Goal: Task Accomplishment & Management: Complete application form

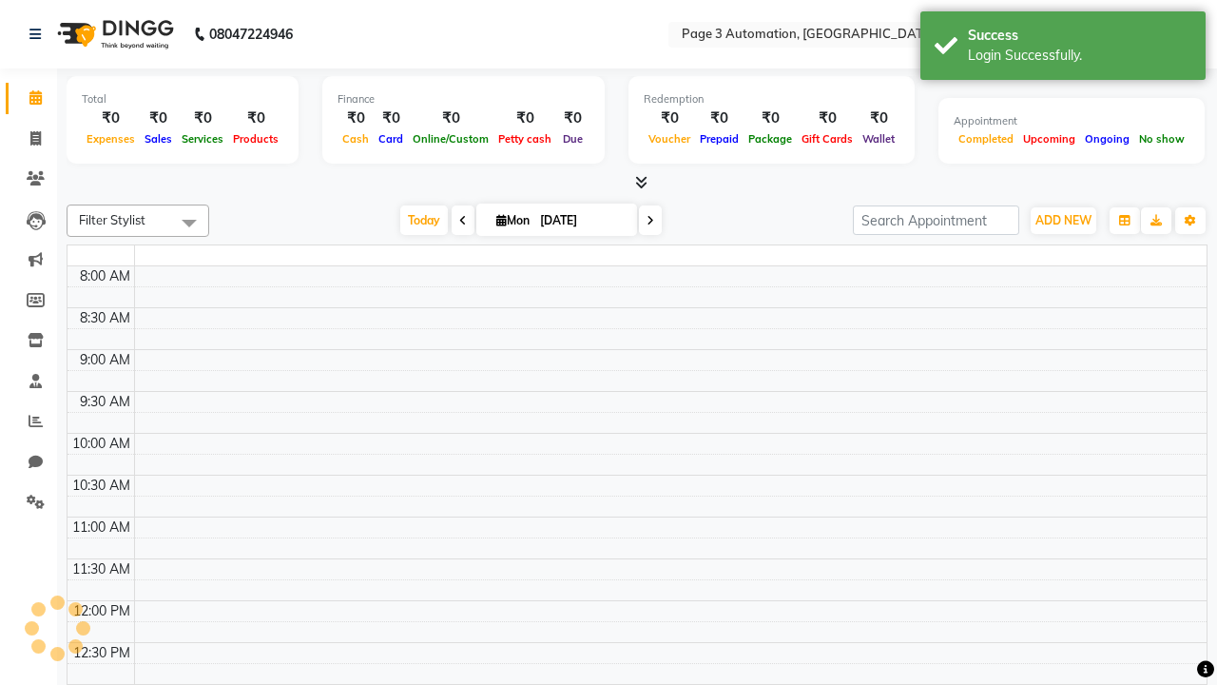
select select "en"
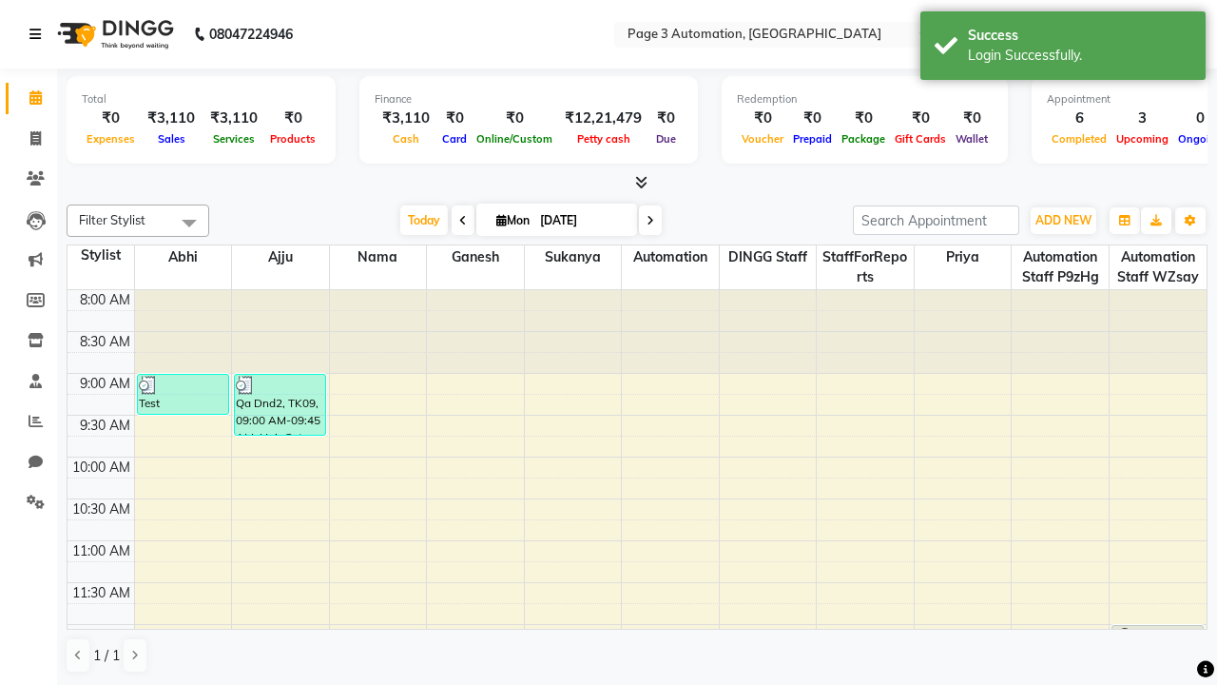
click at [39, 34] on icon at bounding box center [34, 34] width 11 height 13
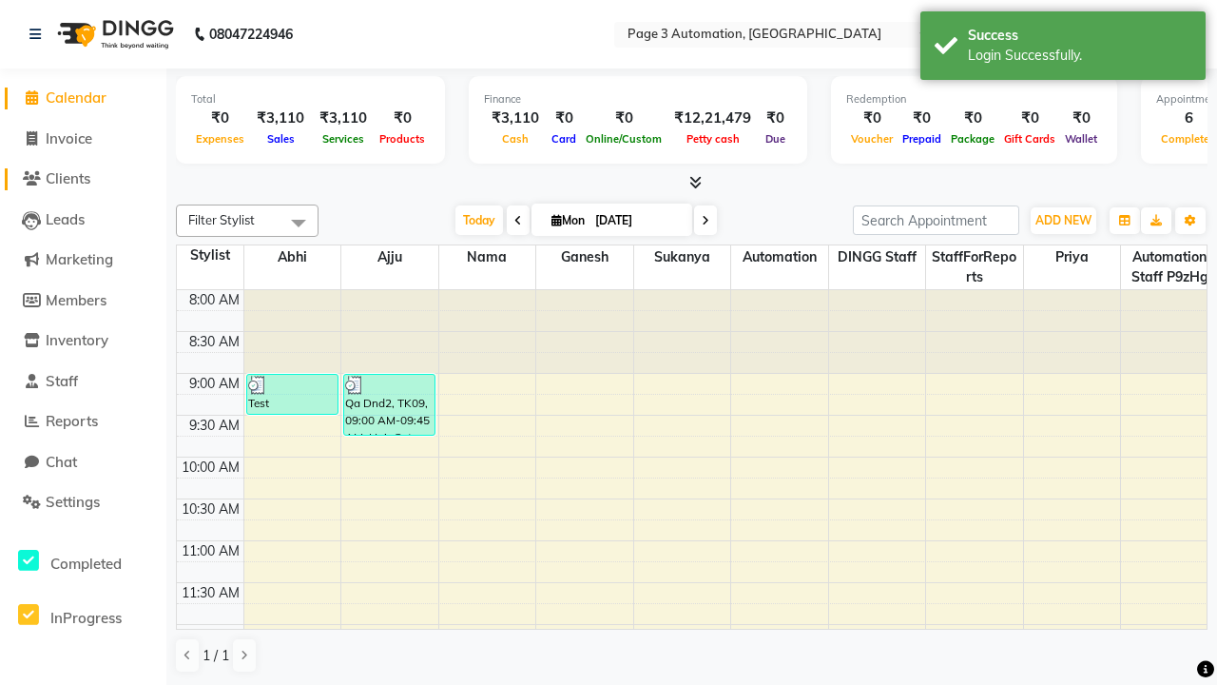
click at [83, 179] on span "Clients" at bounding box center [68, 178] width 45 height 18
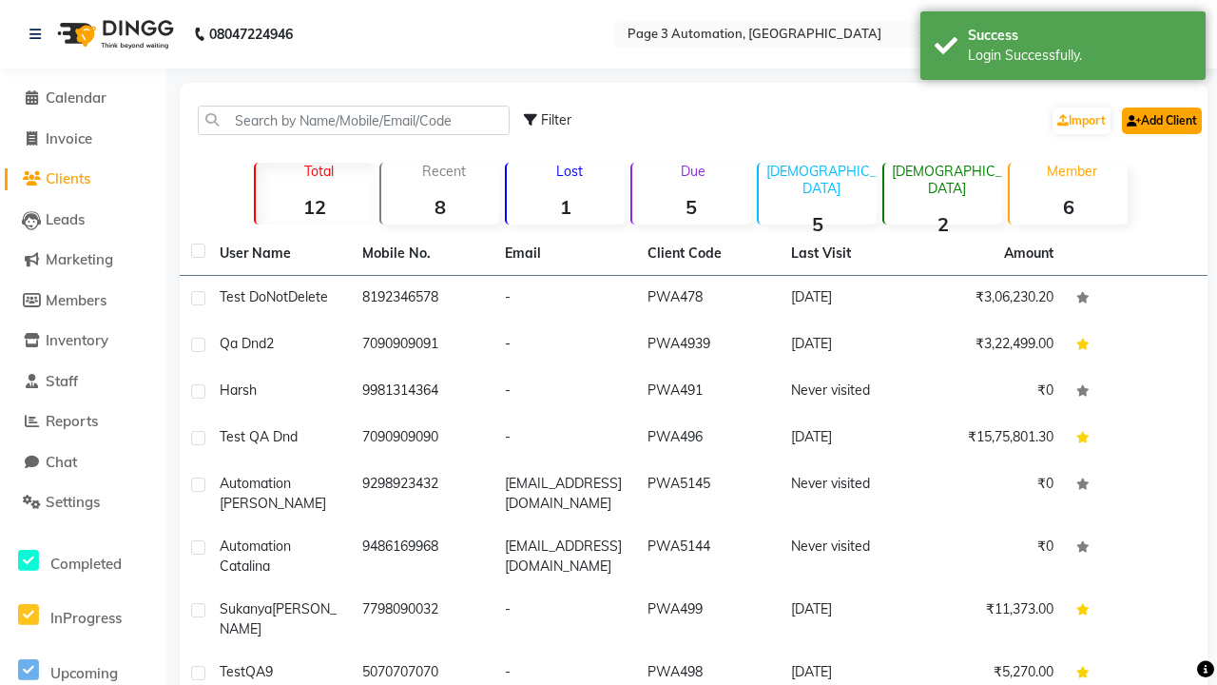
click at [1160, 120] on link "Add Client" at bounding box center [1162, 120] width 80 height 27
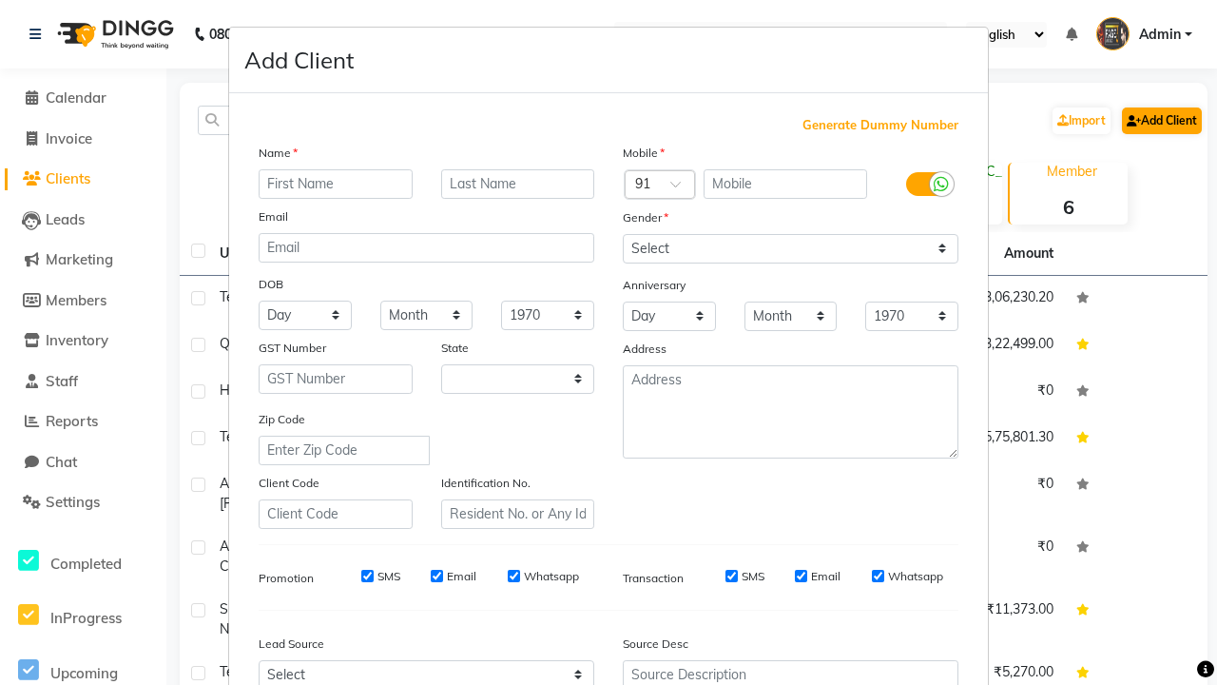
select select "22"
type input "Automation [PERSON_NAME]"
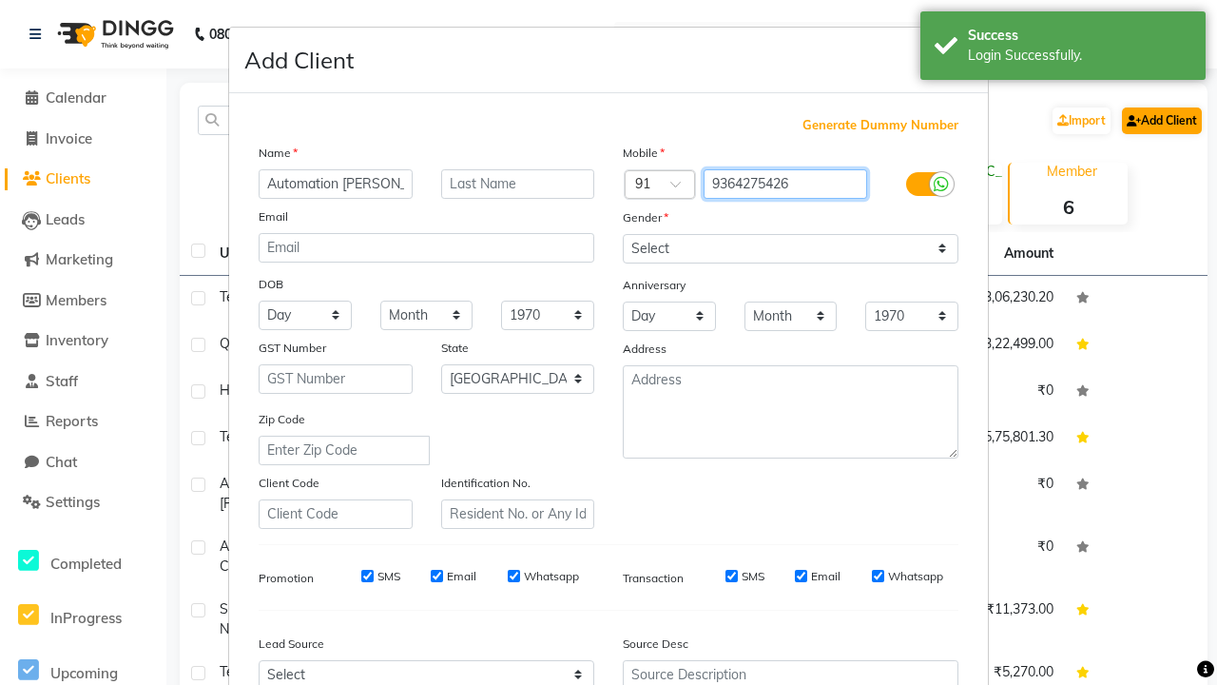
type input "9364275426"
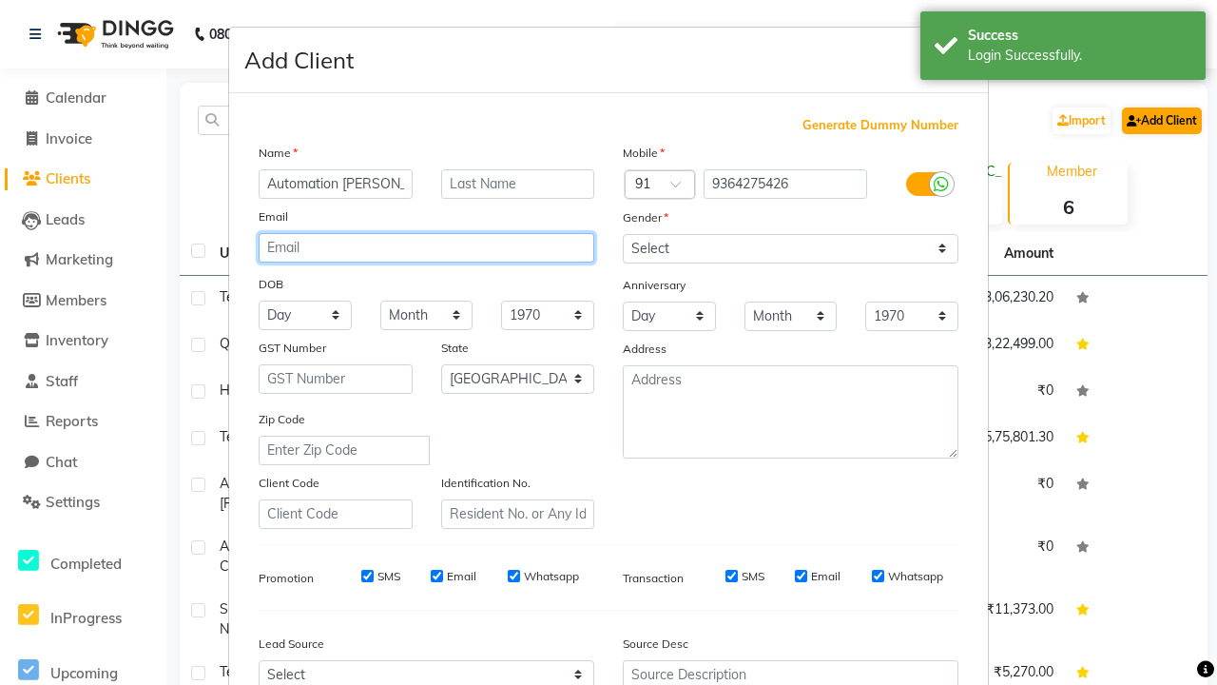
type input "[EMAIL_ADDRESS][DOMAIN_NAME]"
select select "[DEMOGRAPHIC_DATA]"
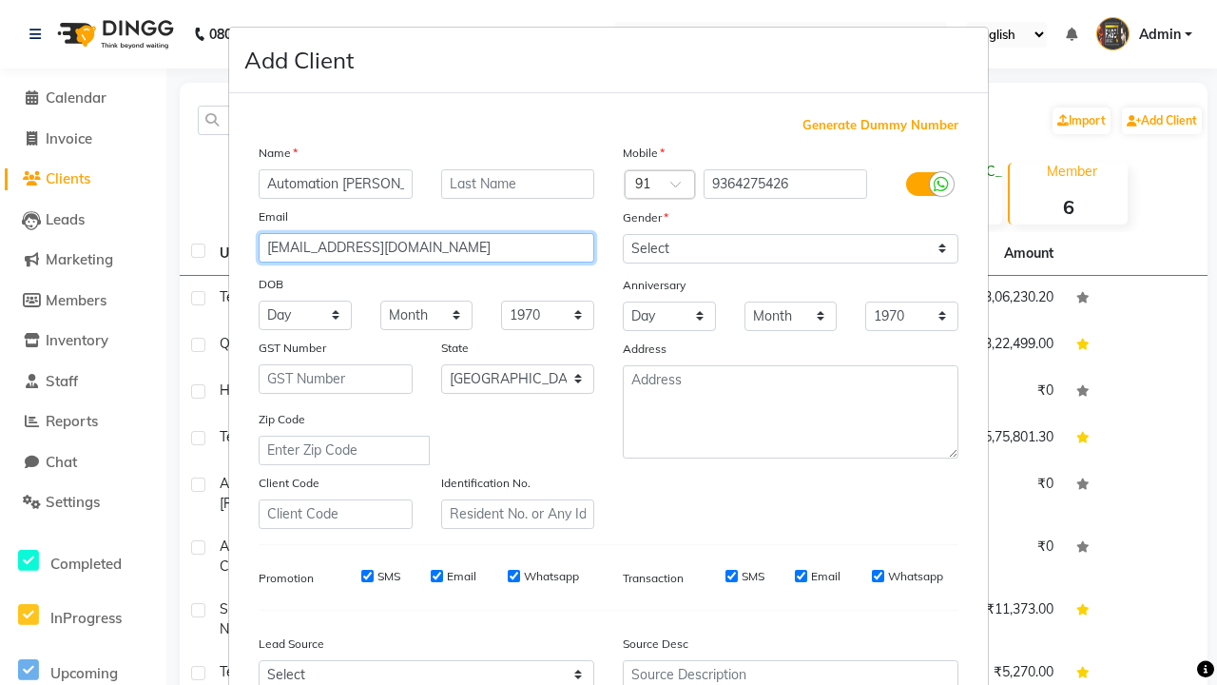
type input "[EMAIL_ADDRESS][DOMAIN_NAME]"
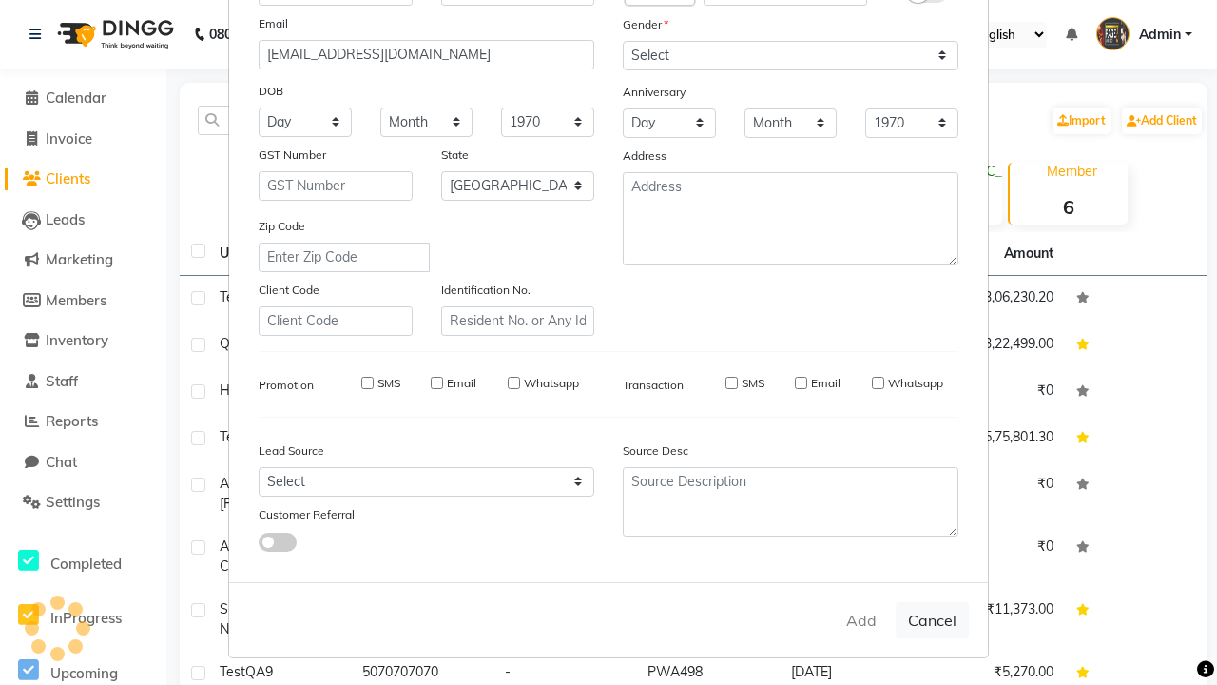
select select
select select "null"
select select
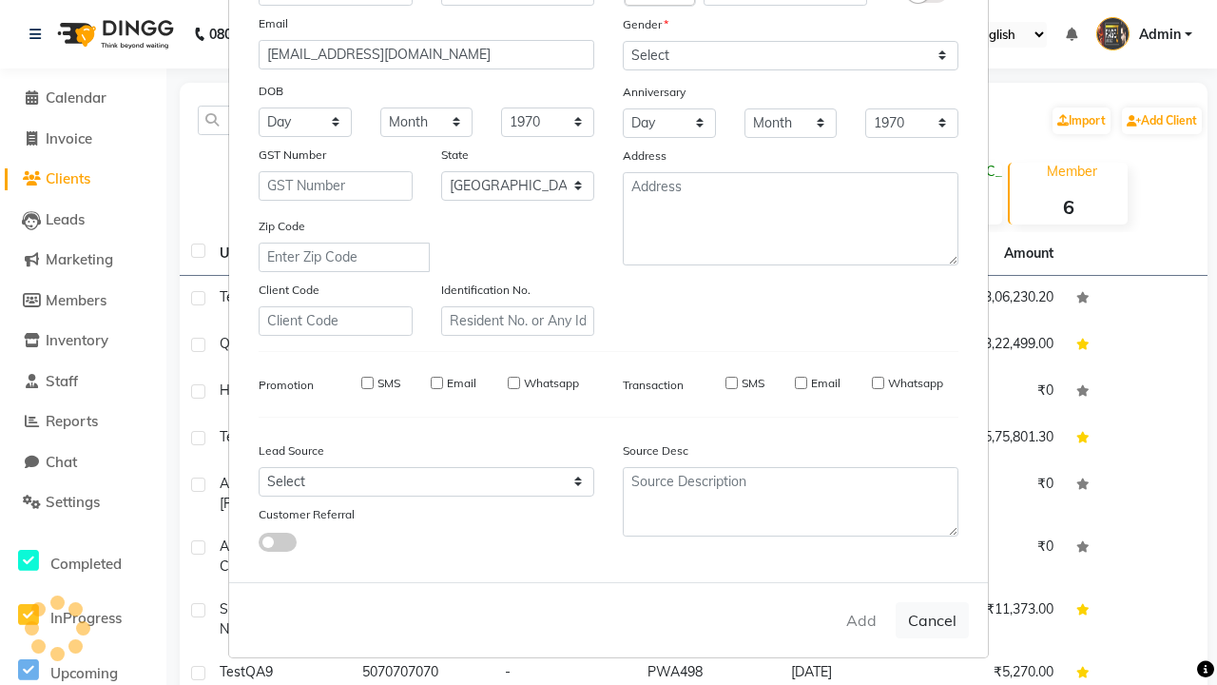
select select
checkbox input "false"
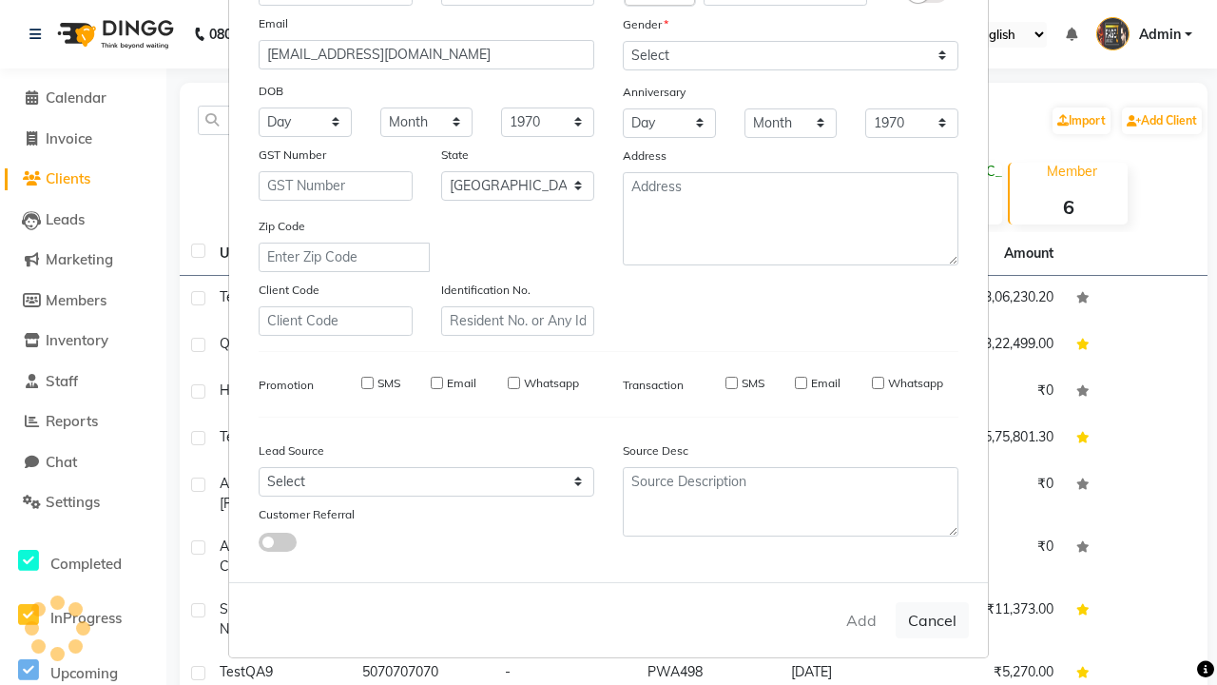
checkbox input "false"
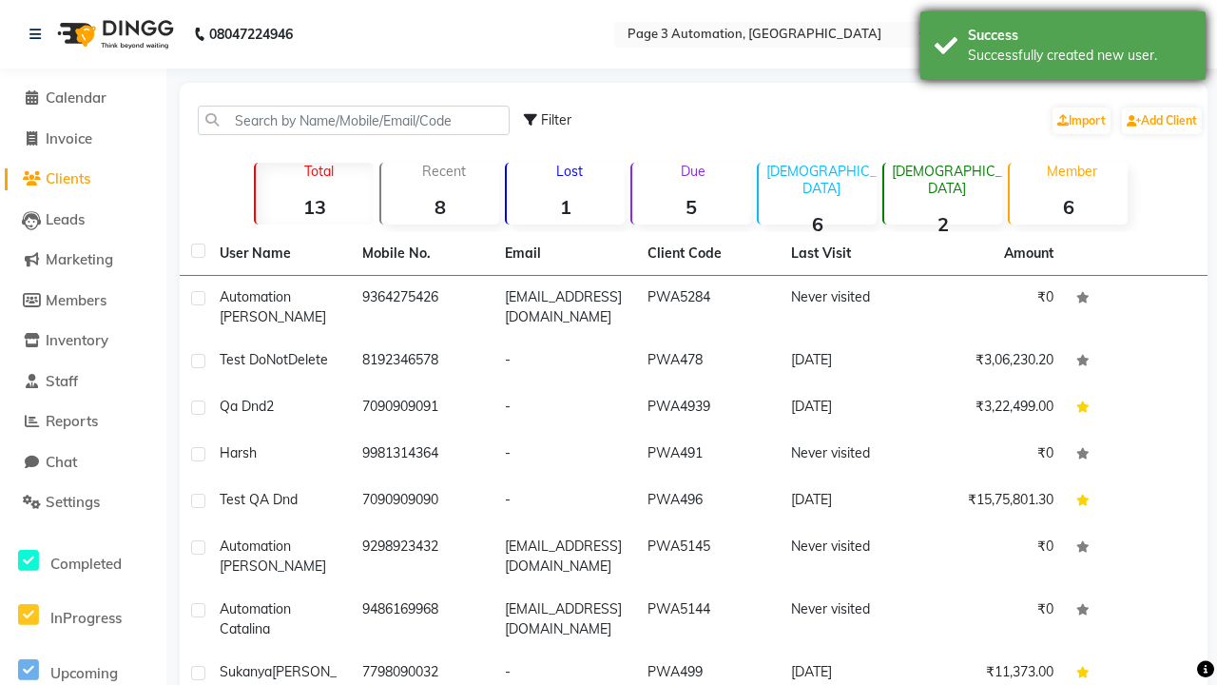
click at [1063, 48] on div "Successfully created new user." at bounding box center [1079, 56] width 223 height 20
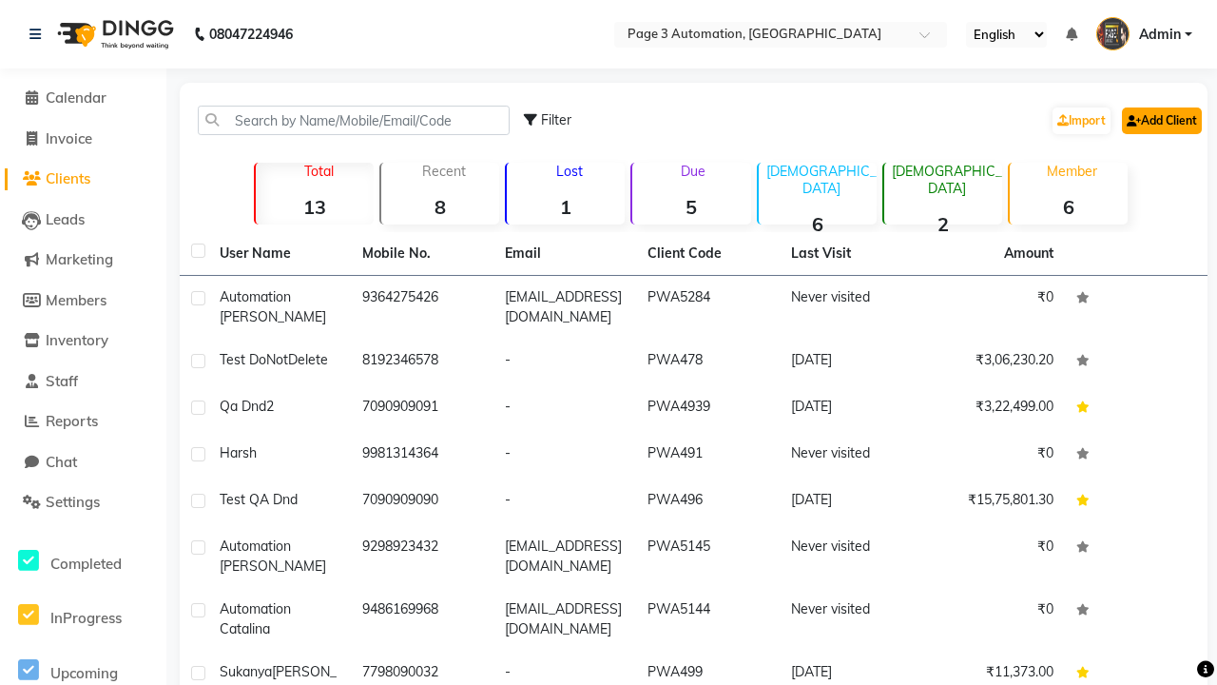
click at [1160, 120] on link "Add Client" at bounding box center [1162, 120] width 80 height 27
select select "22"
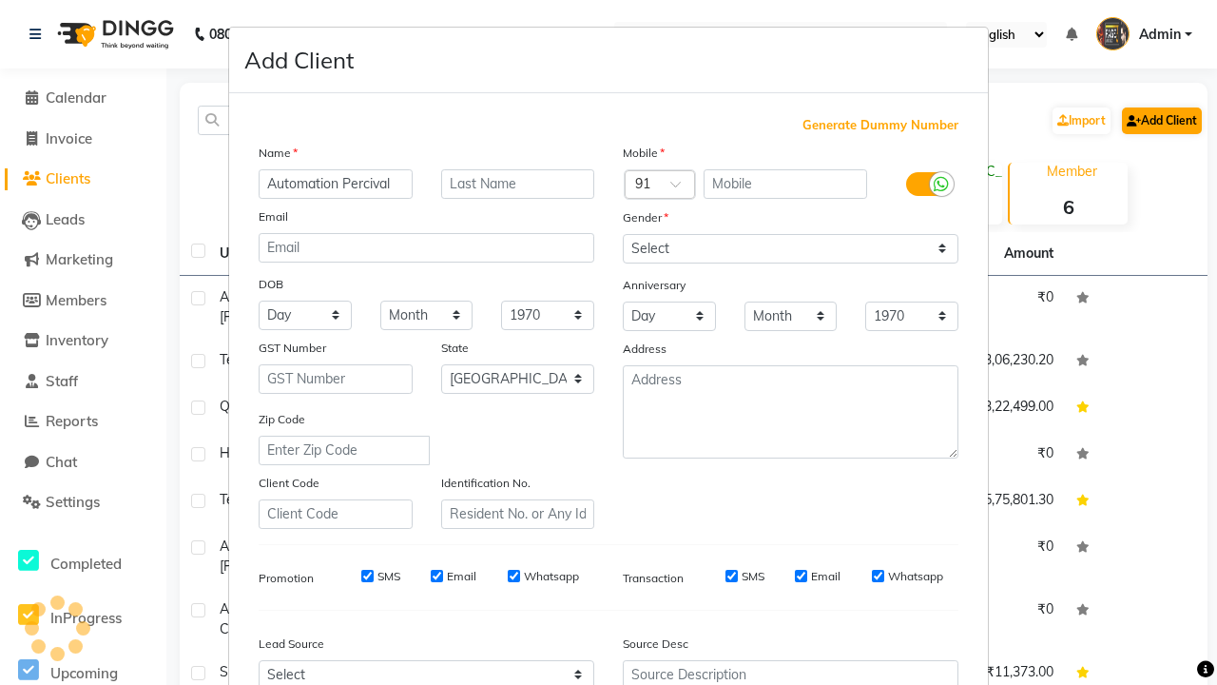
type input "Automation Percival"
type input "9698627724"
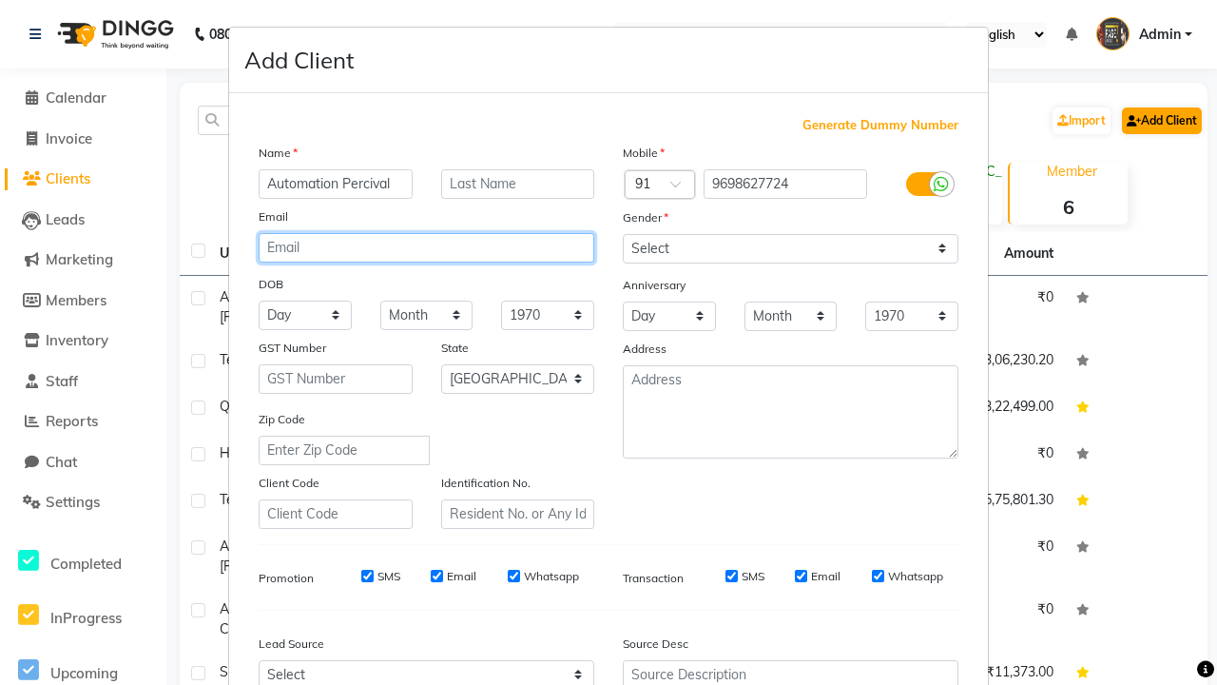
type input "[EMAIL_ADDRESS][DOMAIN_NAME]"
select select "[DEMOGRAPHIC_DATA]"
type input "[EMAIL_ADDRESS][DOMAIN_NAME]"
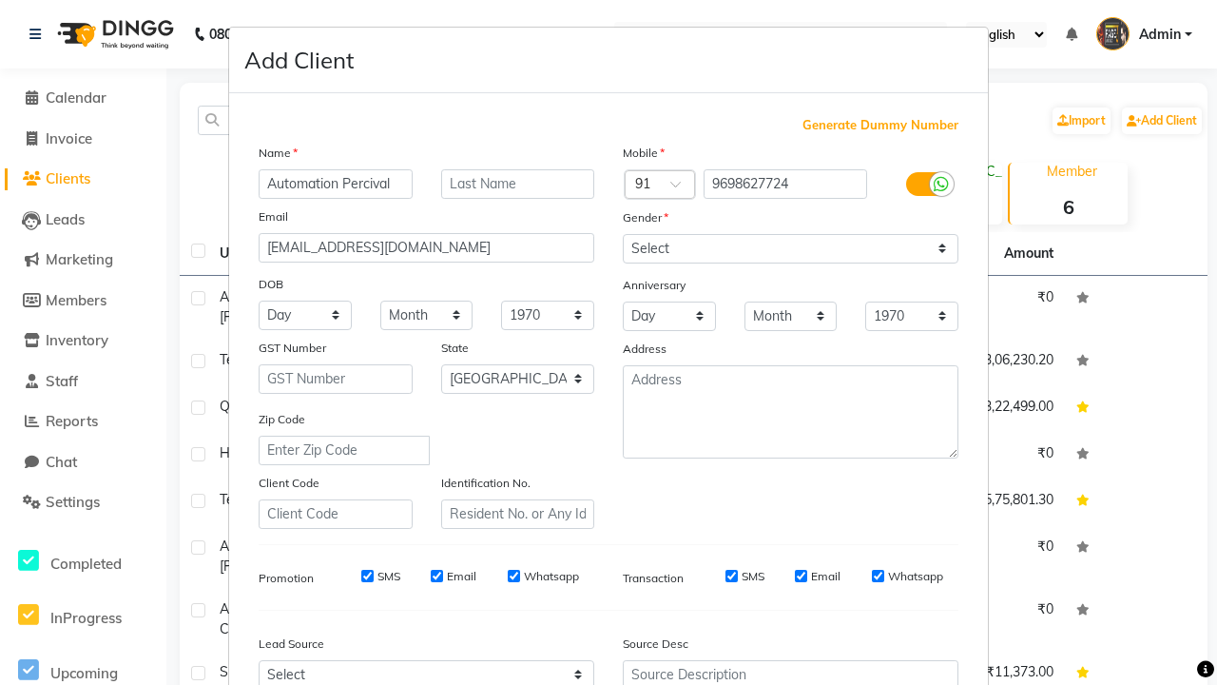
select select "3122"
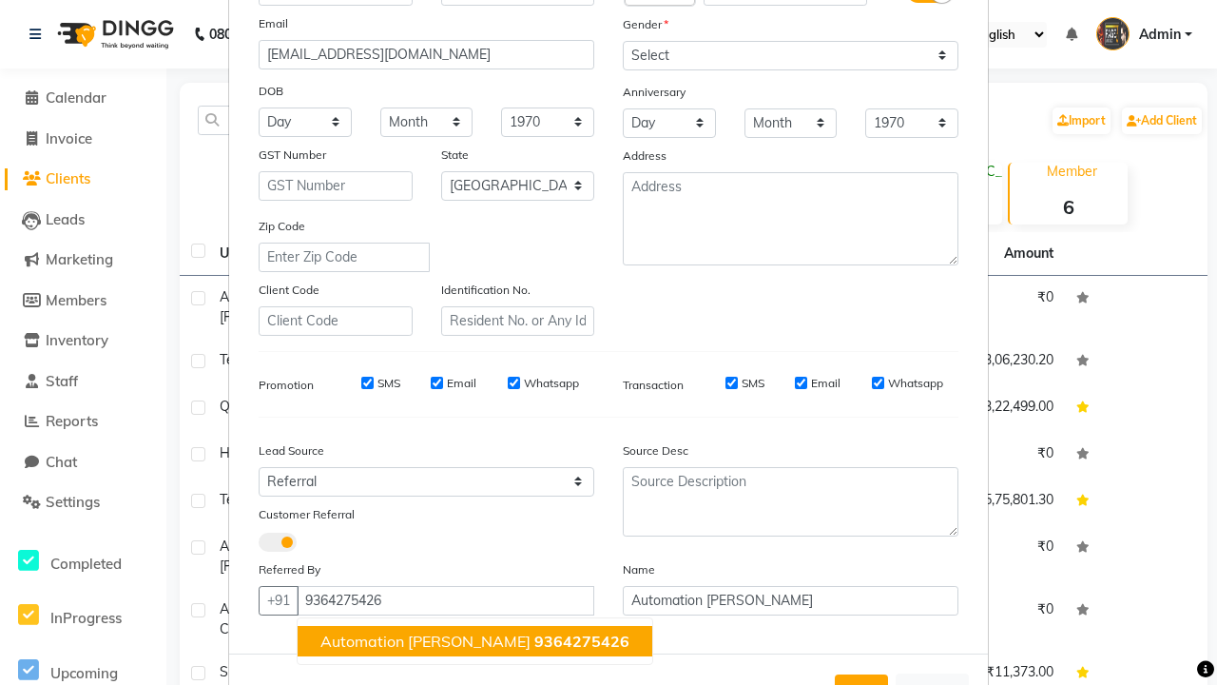
click at [438, 640] on span "Automation [PERSON_NAME]" at bounding box center [425, 640] width 210 height 19
type input "9364275426"
click at [862, 674] on button "Add" at bounding box center [861, 691] width 53 height 34
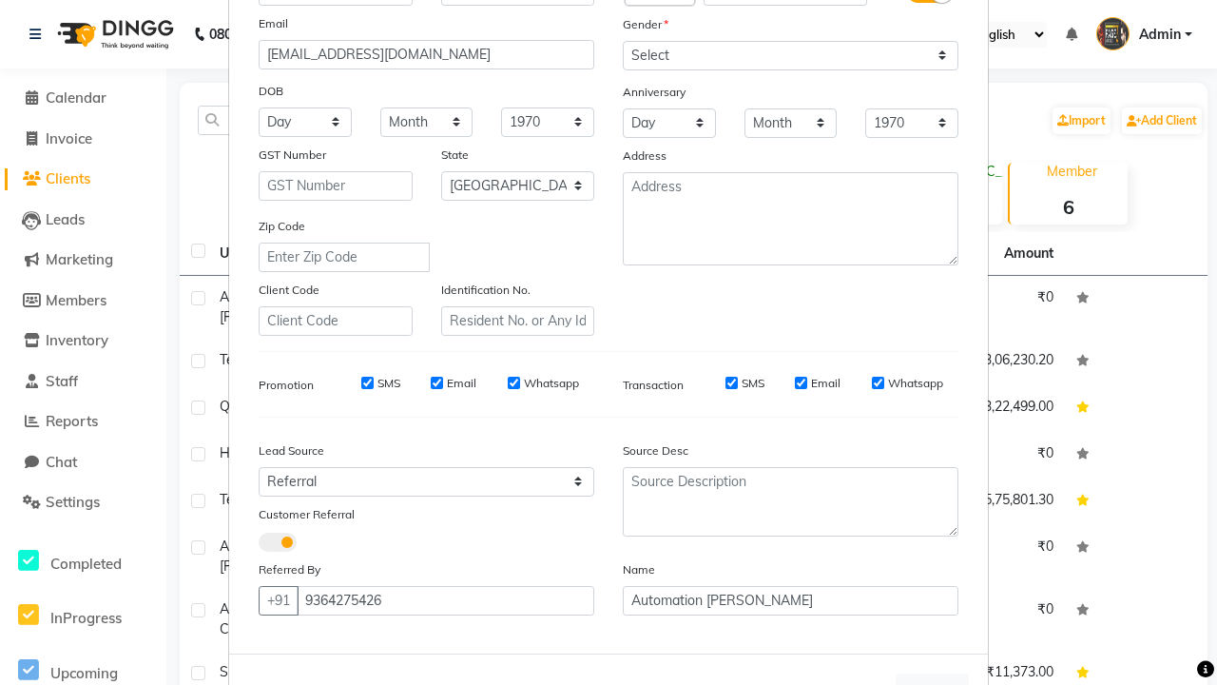
scroll to position [217, 0]
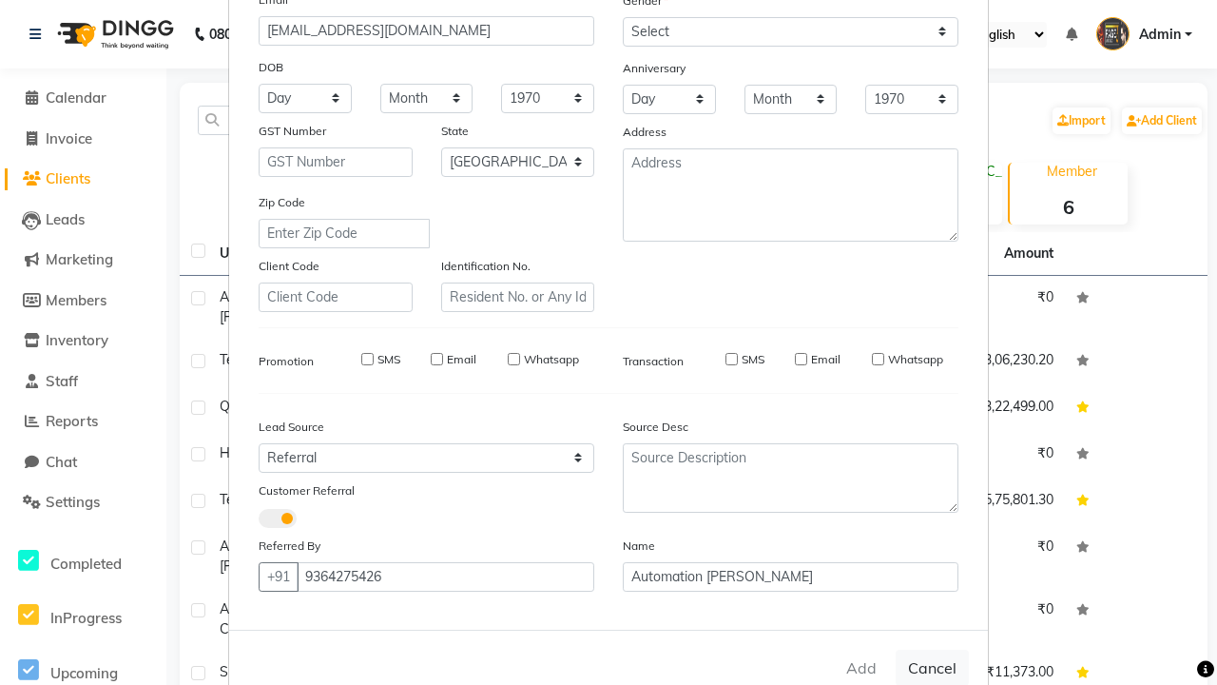
select select
select select "null"
select select
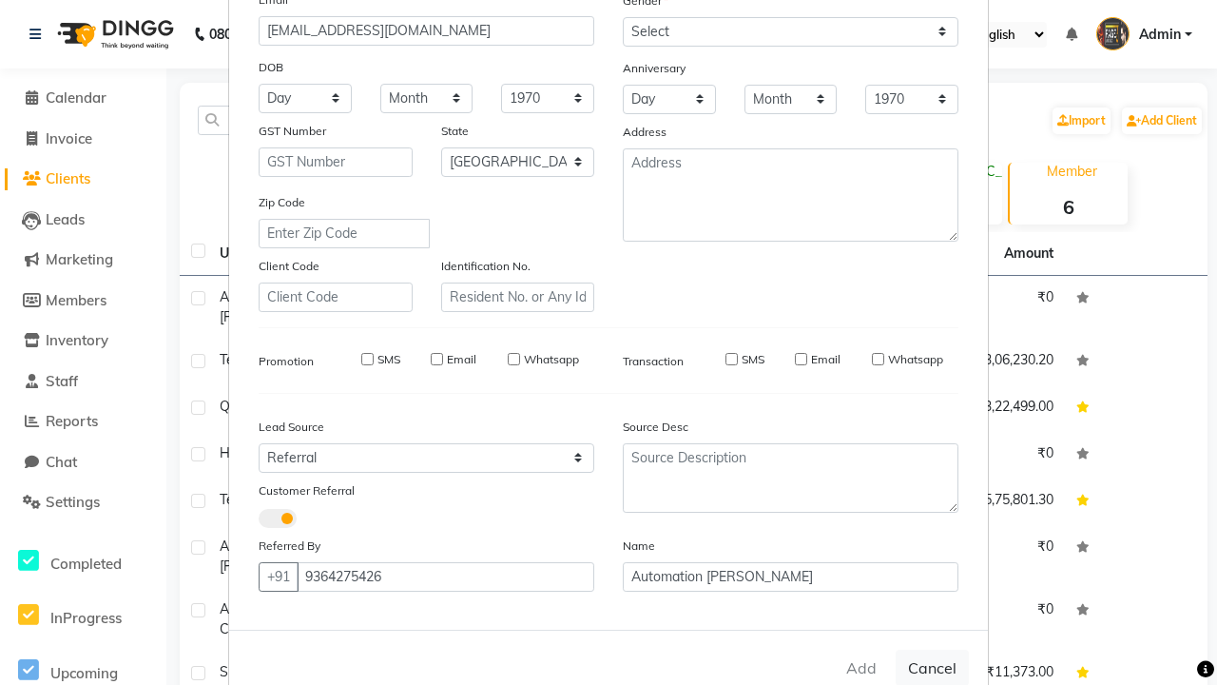
select select
checkbox input "false"
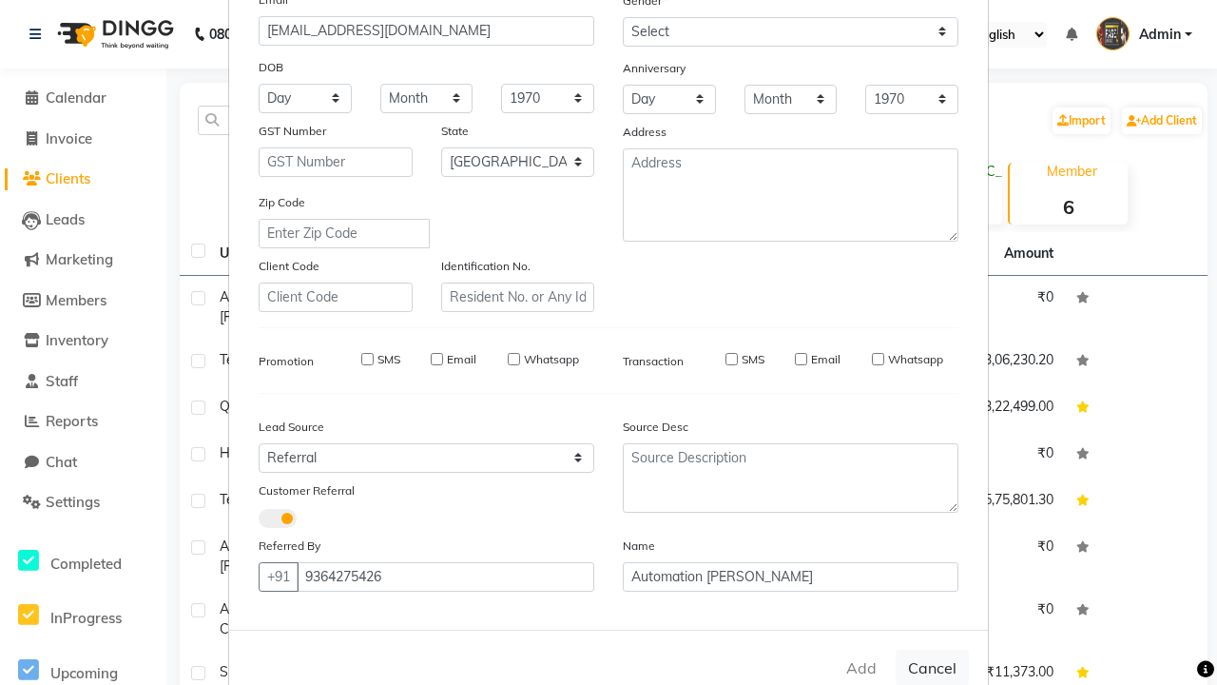
checkbox input "false"
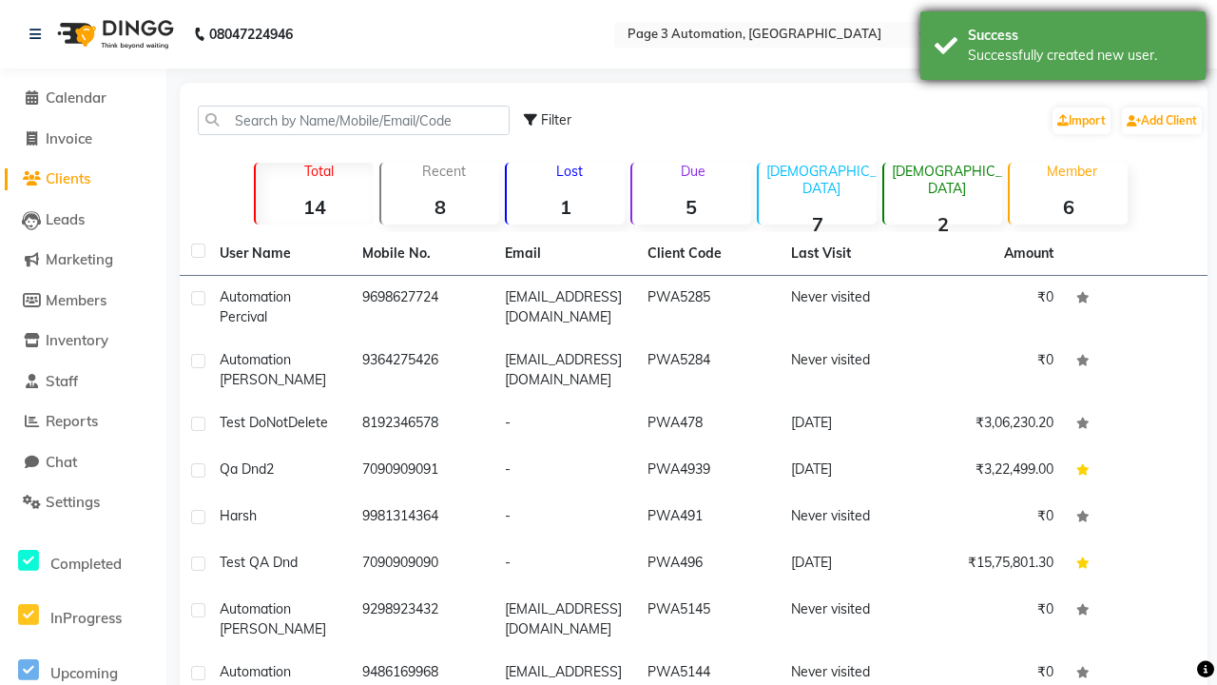
click at [1063, 48] on div "Successfully created new user." at bounding box center [1079, 56] width 223 height 20
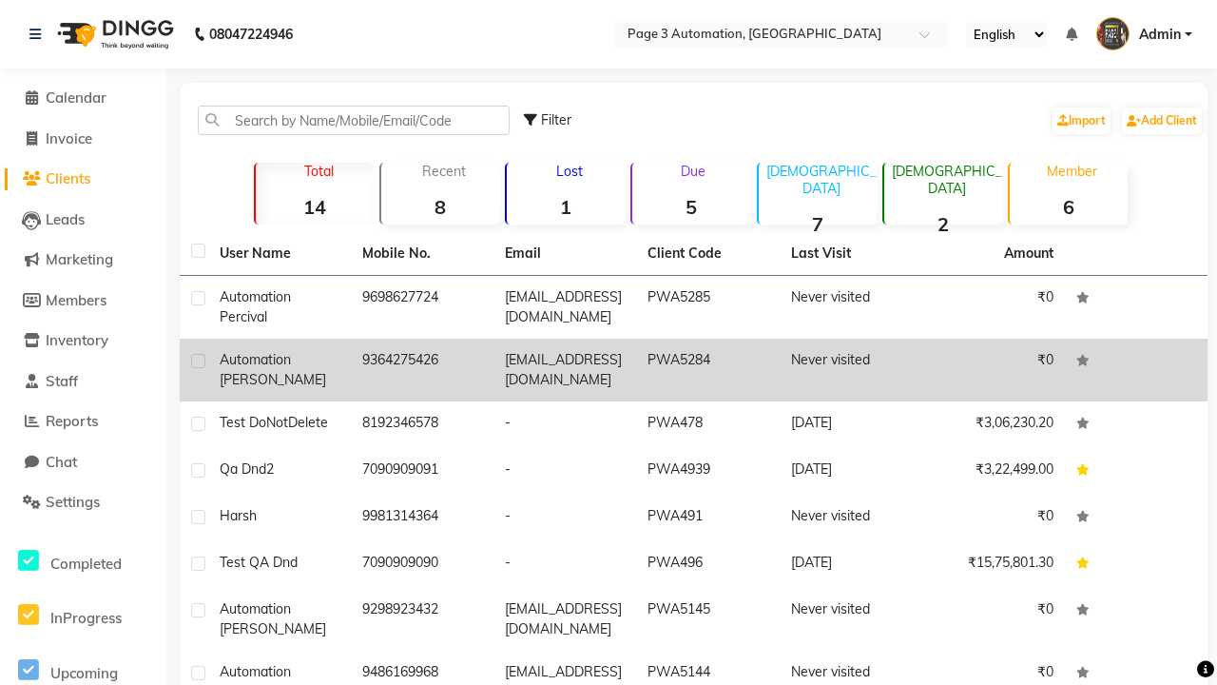
click at [198, 360] on label at bounding box center [198, 361] width 14 height 14
click at [198, 360] on input "checkbox" at bounding box center [197, 362] width 12 height 12
checkbox input "true"
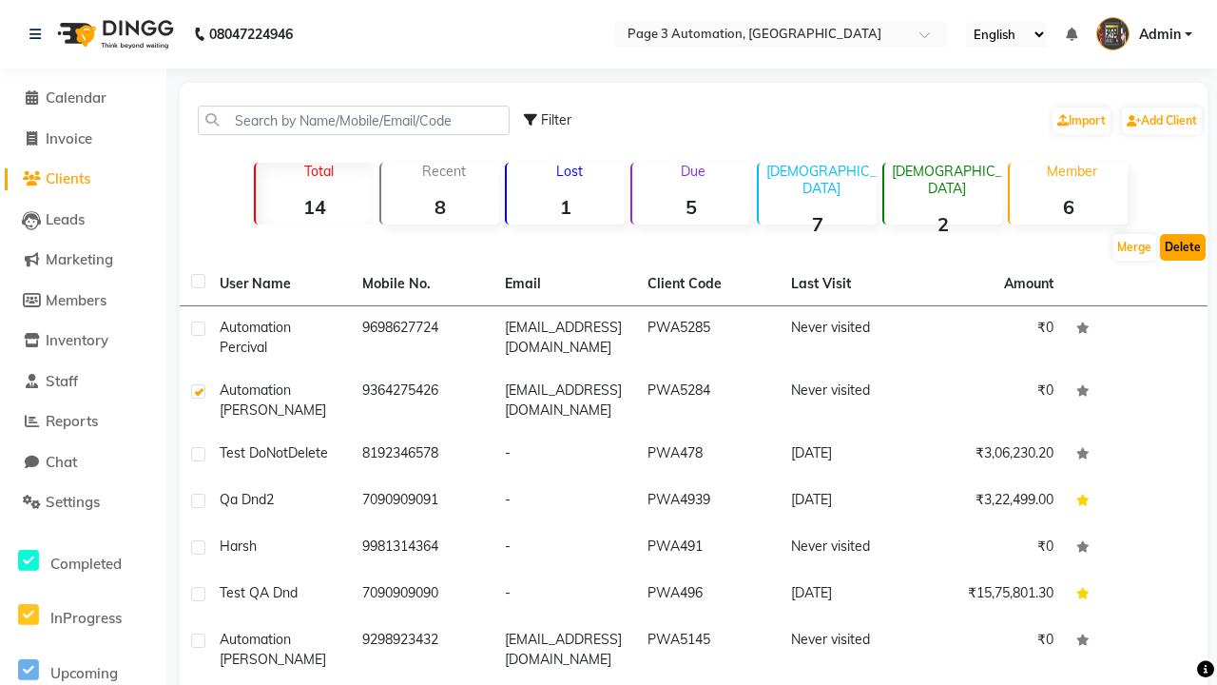
click at [1183, 247] on button "Delete" at bounding box center [1183, 247] width 46 height 27
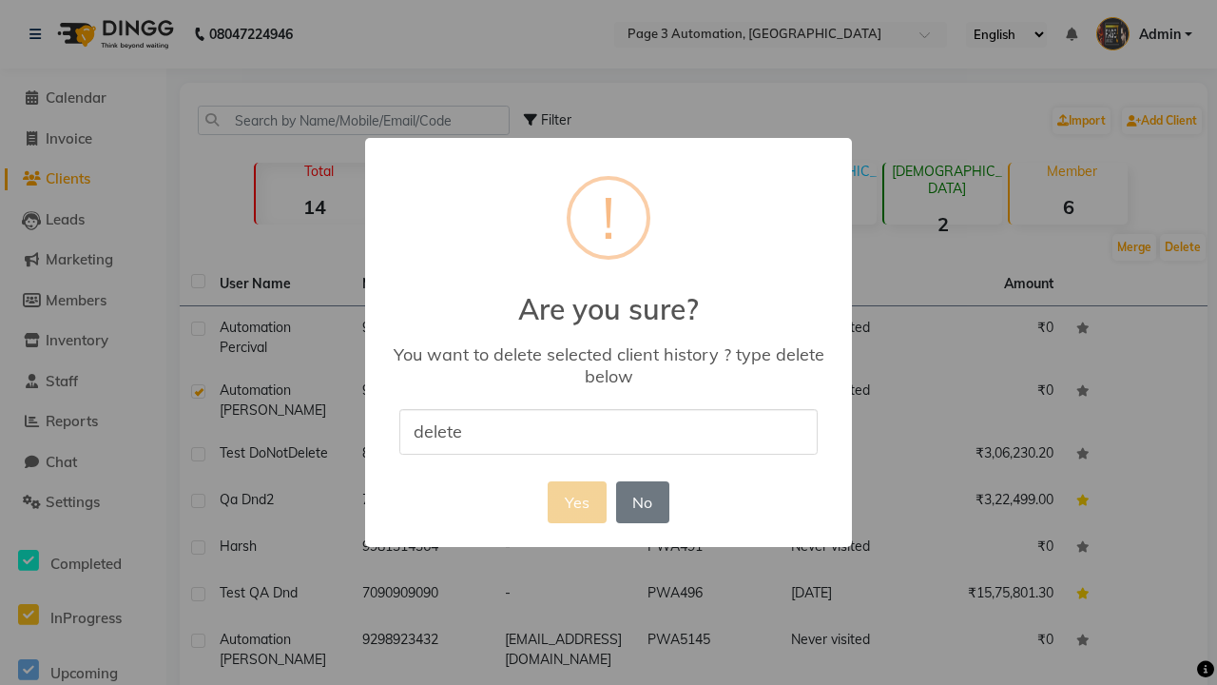
type input "delete"
click at [576, 501] on button "Yes" at bounding box center [577, 502] width 58 height 42
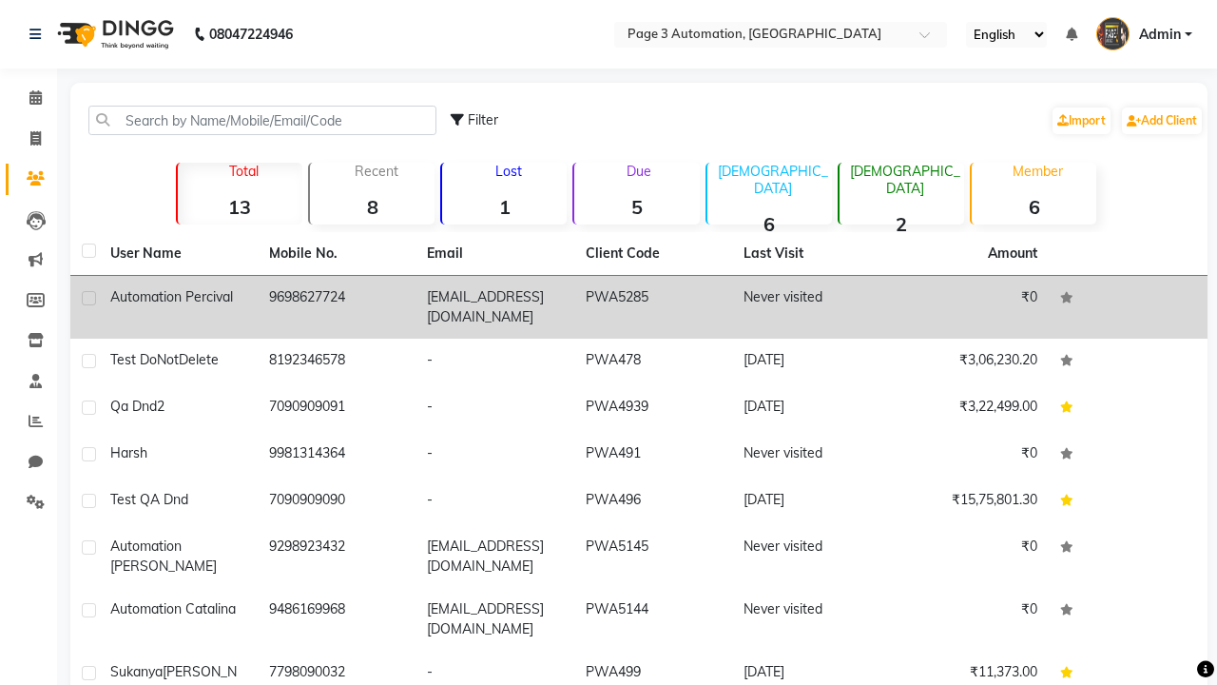
click at [88, 298] on label at bounding box center [89, 298] width 14 height 14
click at [88, 298] on input "checkbox" at bounding box center [88, 299] width 12 height 12
checkbox input "true"
